Goal: Find specific page/section: Find specific page/section

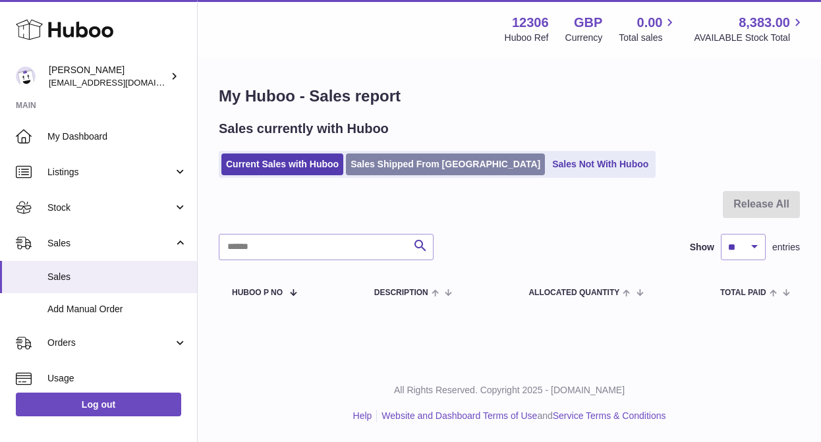
click at [397, 154] on link "Sales Shipped From [GEOGRAPHIC_DATA]" at bounding box center [445, 165] width 199 height 22
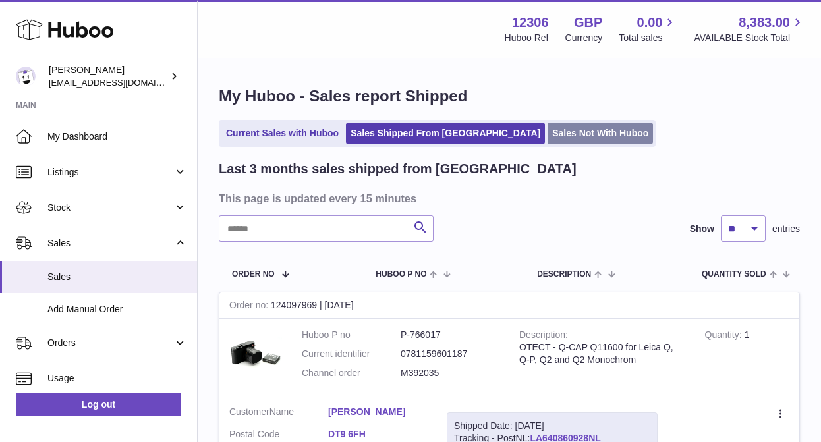
click at [548, 140] on link "Sales Not With Huboo" at bounding box center [600, 134] width 105 height 22
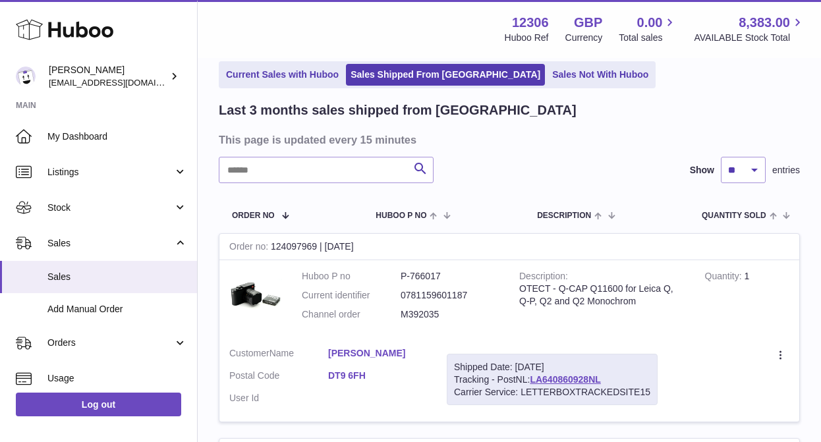
scroll to position [60, 0]
